Goal: Information Seeking & Learning: Find specific fact

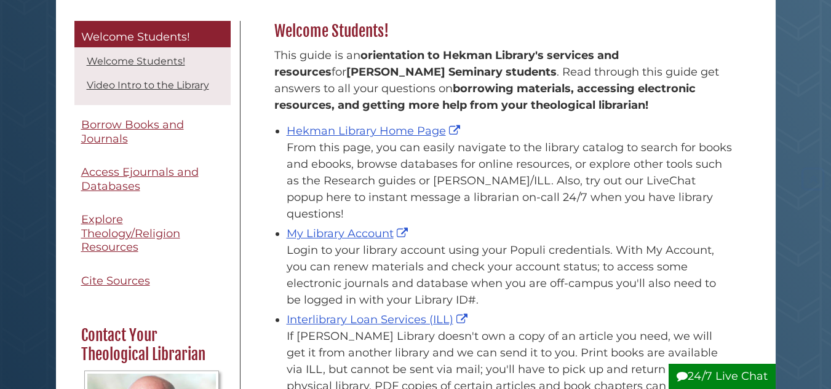
scroll to position [184, 0]
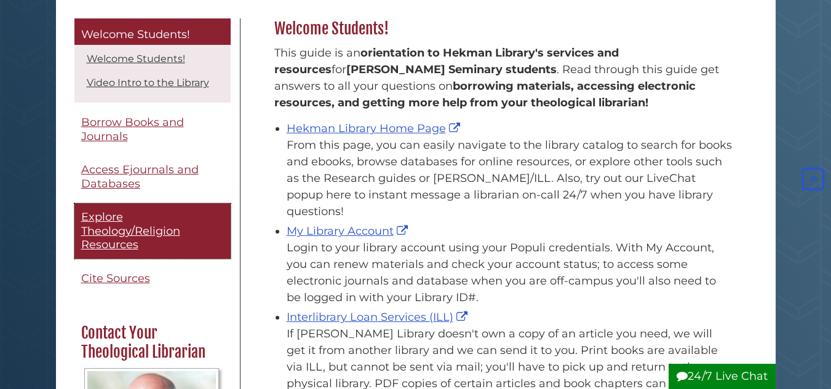
click at [111, 240] on span "Explore Theology/Religion Resources" at bounding box center [130, 230] width 99 height 41
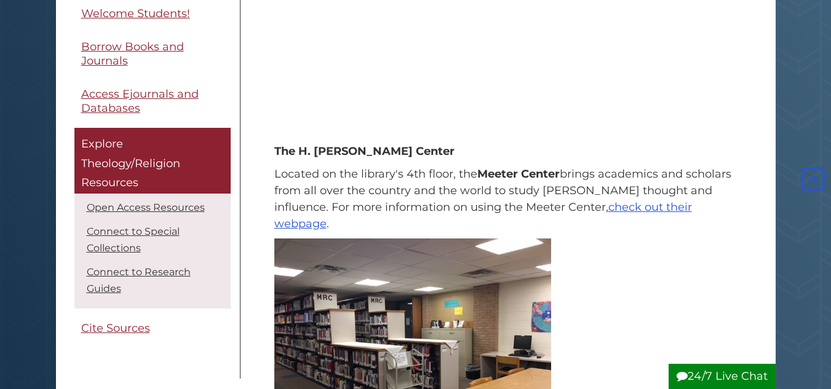
scroll to position [369, 0]
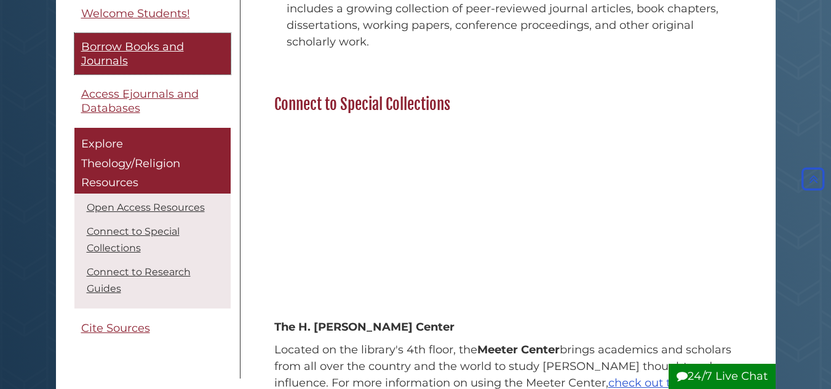
click at [150, 47] on span "Borrow Books and Journals" at bounding box center [132, 55] width 103 height 28
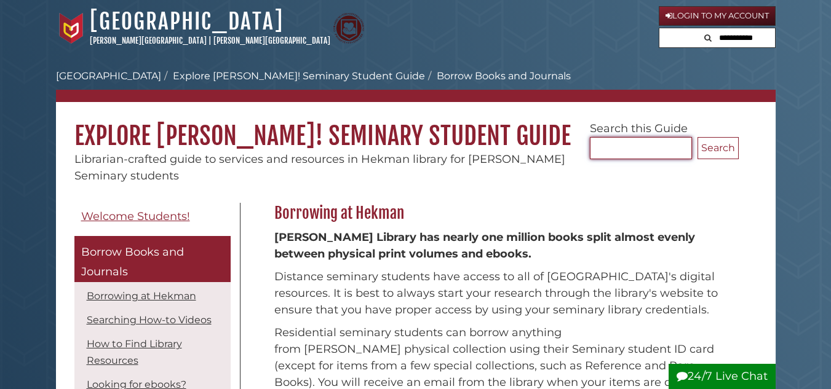
click at [630, 150] on input "Search..." at bounding box center [641, 148] width 102 height 22
paste input "**********"
type input "**********"
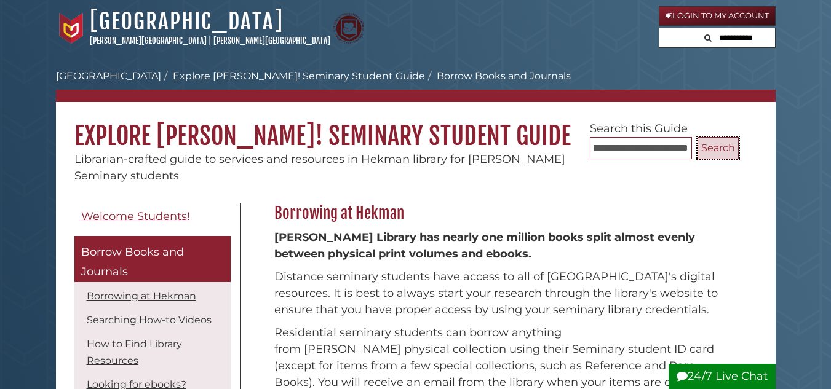
scroll to position [0, 0]
click at [713, 146] on button "Search" at bounding box center [717, 148] width 41 height 22
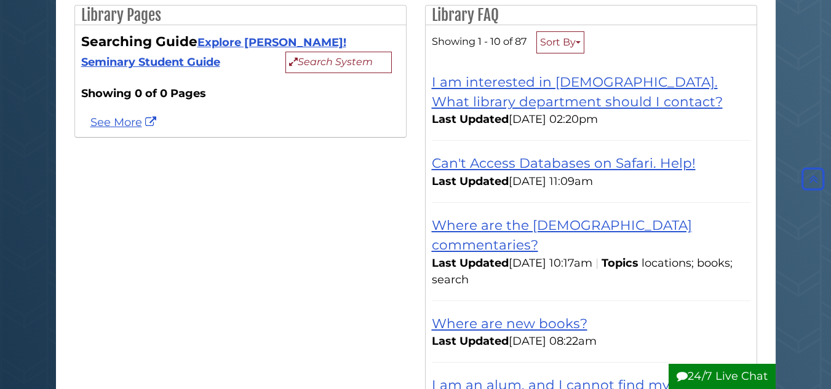
scroll to position [61, 0]
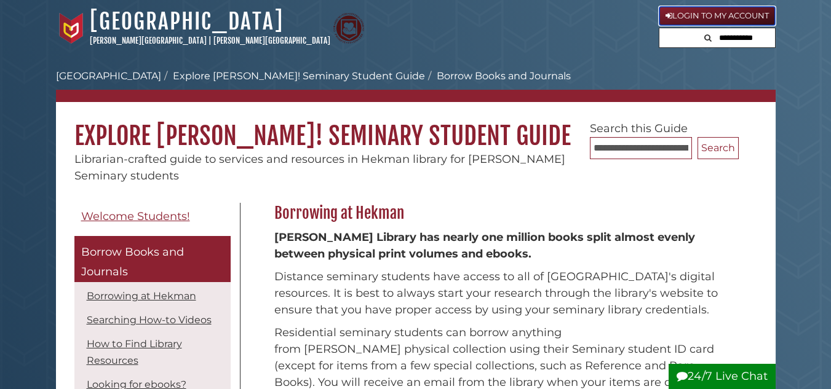
click at [716, 11] on link "Login to My Account" at bounding box center [717, 16] width 117 height 20
